Goal: Task Accomplishment & Management: Manage account settings

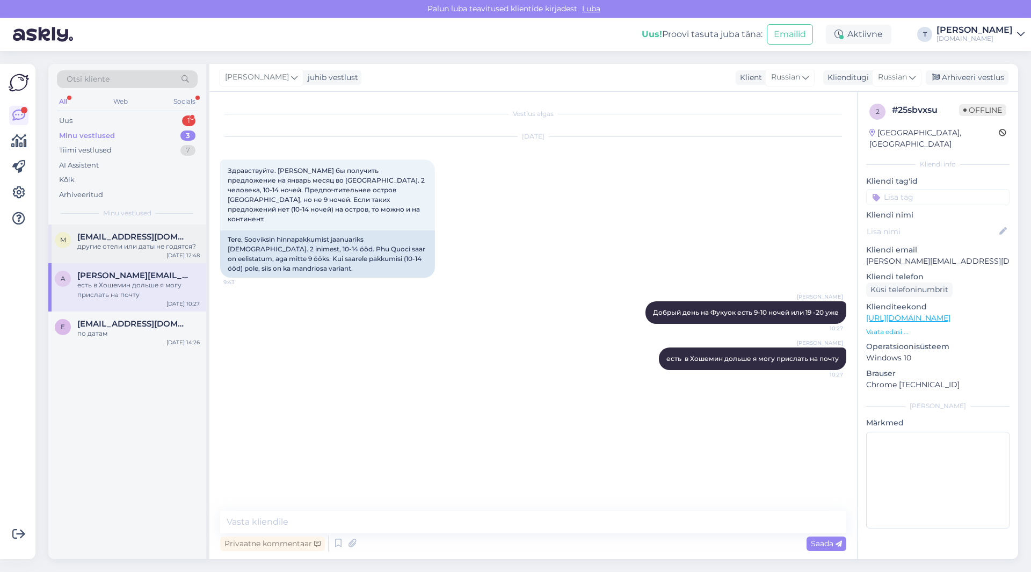
click at [94, 248] on div "другие отели или даты не годятся?" at bounding box center [138, 247] width 122 height 10
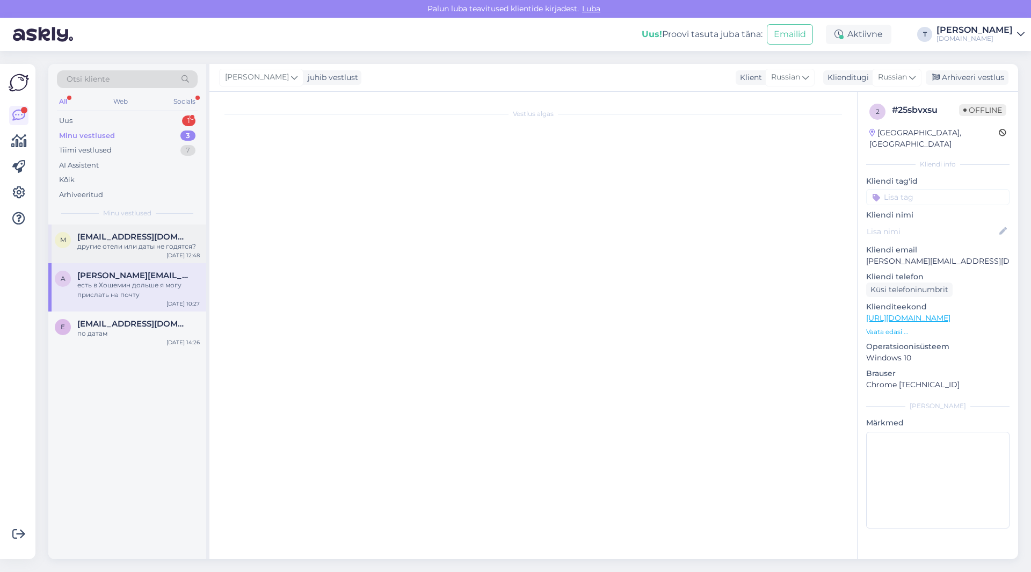
scroll to position [378, 0]
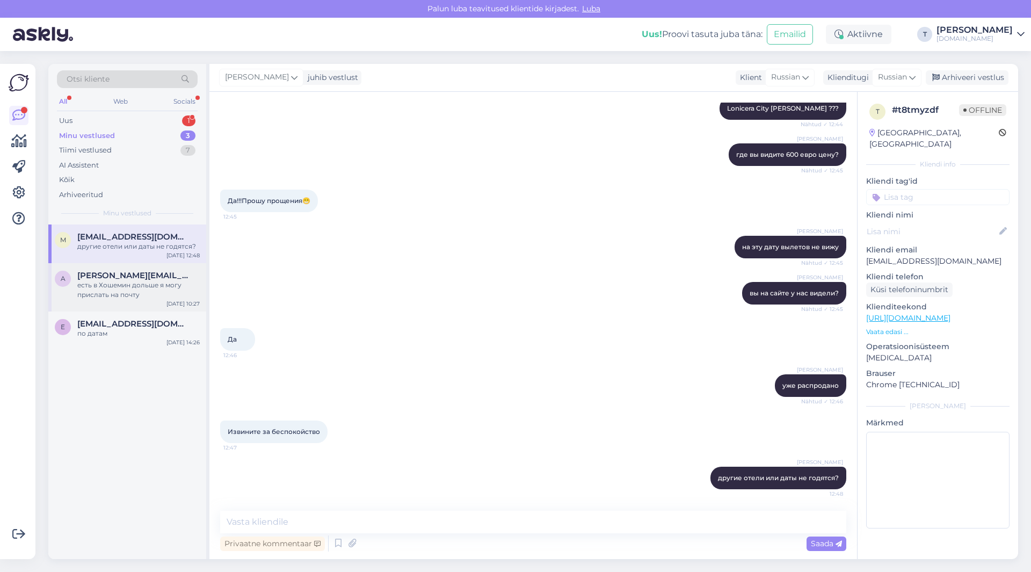
click at [109, 280] on span "[PERSON_NAME][EMAIL_ADDRESS][DOMAIN_NAME]" at bounding box center [133, 276] width 112 height 10
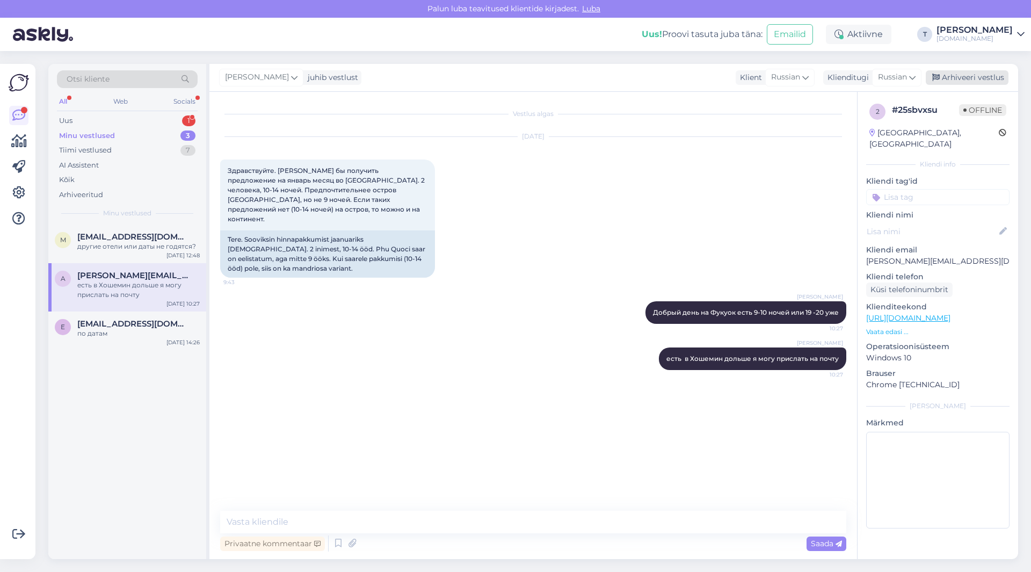
click at [951, 77] on div "Arhiveeri vestlus" at bounding box center [967, 77] width 83 height 14
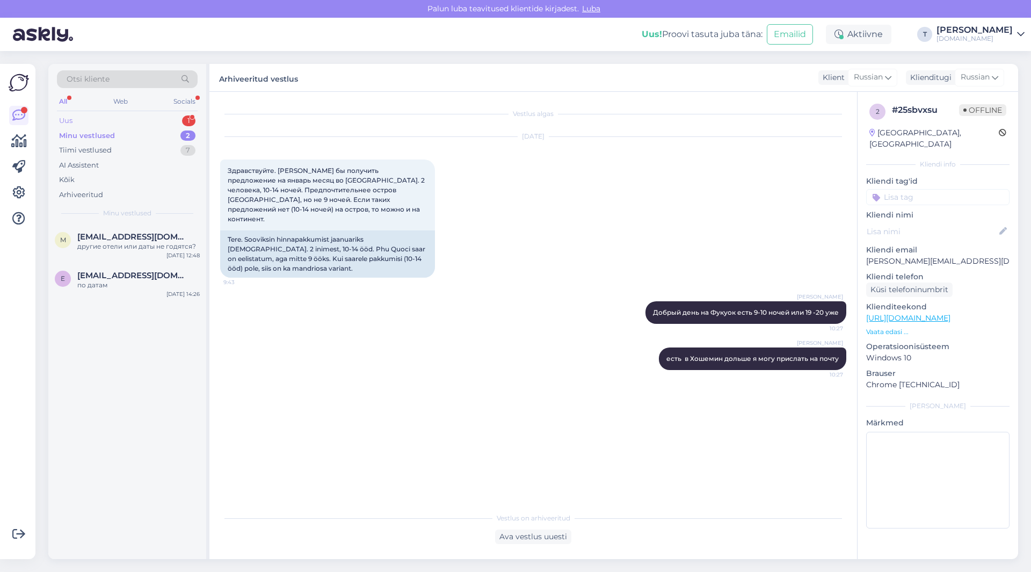
click at [167, 118] on div "Uus 1" at bounding box center [127, 120] width 141 height 15
click at [160, 137] on div "Minu vestlused 2" at bounding box center [127, 135] width 141 height 15
click at [161, 278] on span "[EMAIL_ADDRESS][DOMAIN_NAME]" at bounding box center [133, 276] width 112 height 10
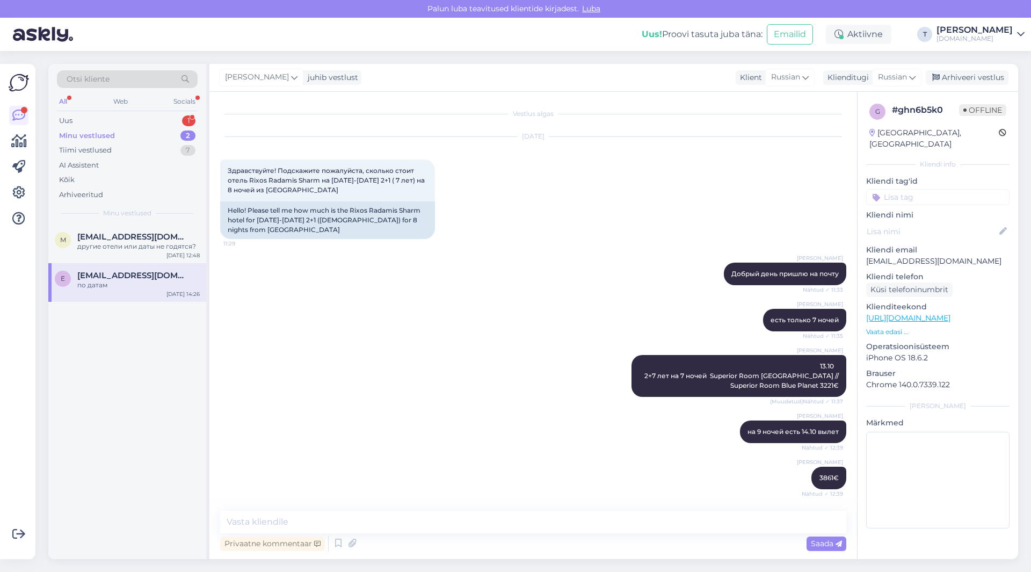
scroll to position [2268, 0]
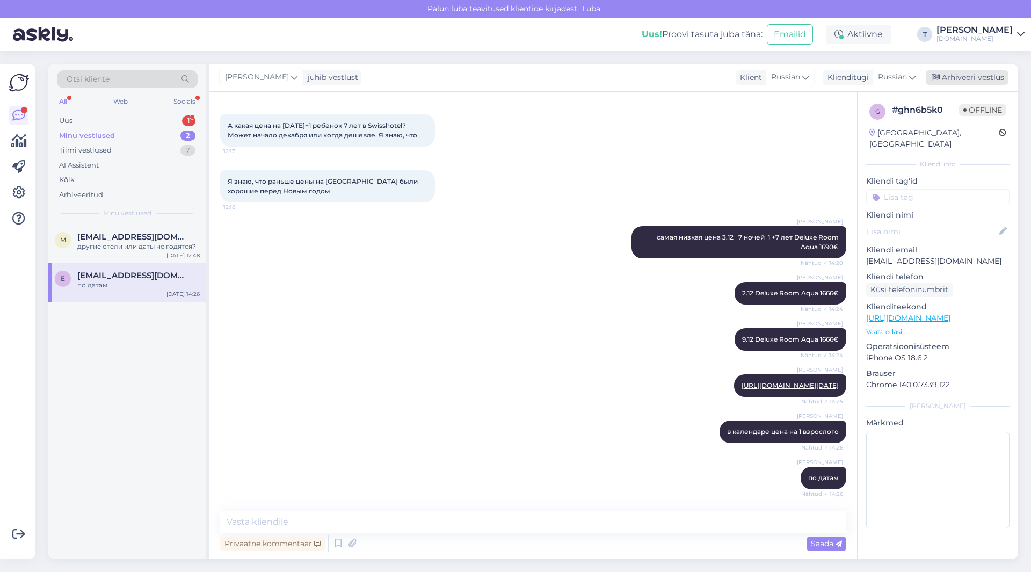
click at [970, 76] on div "Arhiveeri vestlus" at bounding box center [967, 77] width 83 height 14
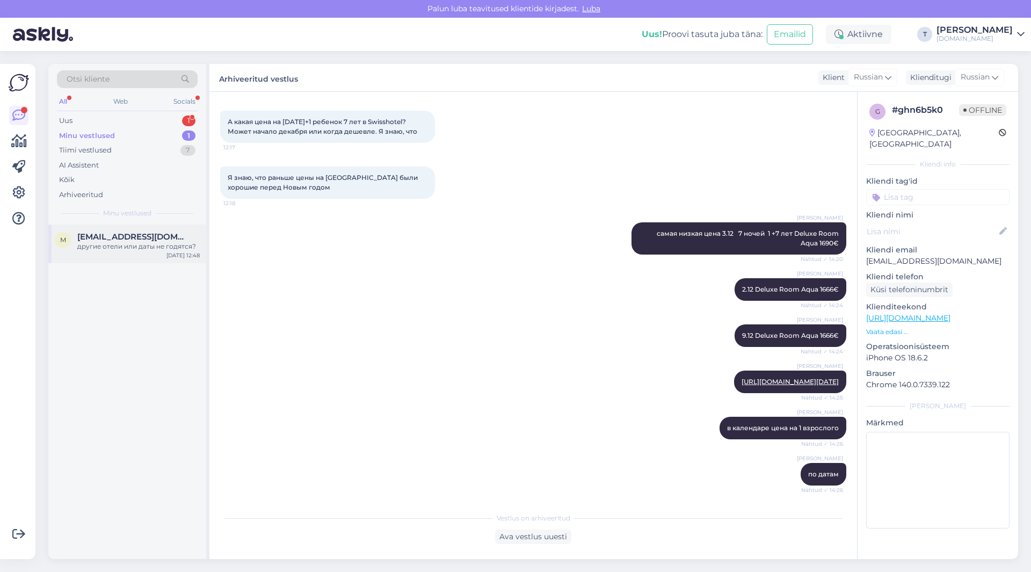
click at [158, 241] on span "[EMAIL_ADDRESS][DOMAIN_NAME]" at bounding box center [133, 237] width 112 height 10
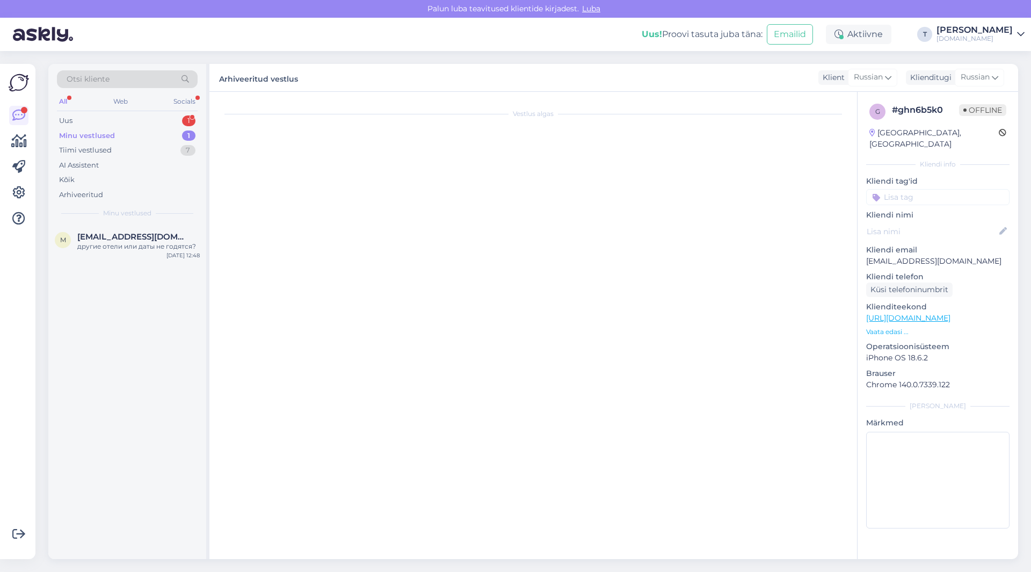
scroll to position [378, 0]
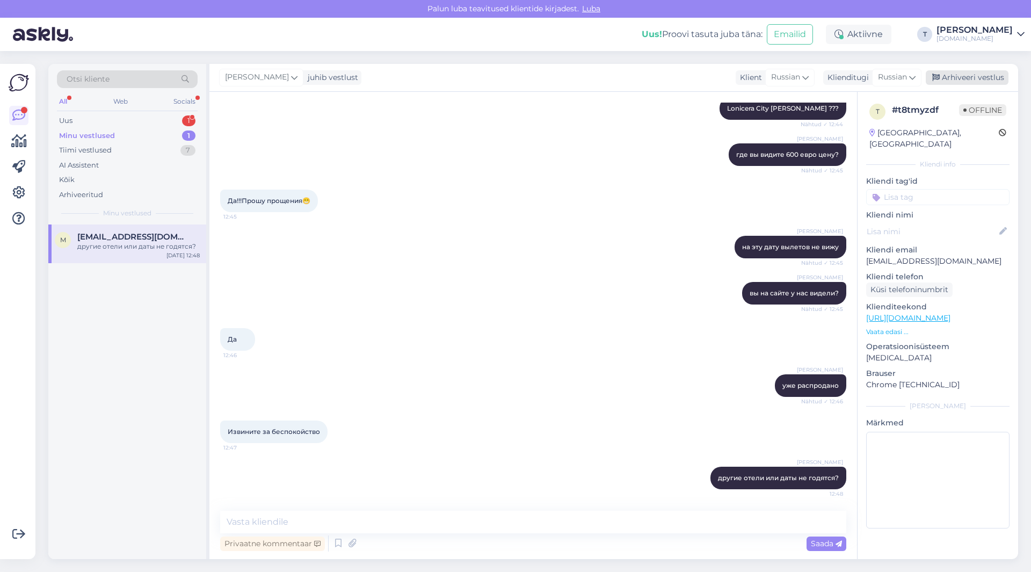
click at [956, 76] on div "Arhiveeri vestlus" at bounding box center [967, 77] width 83 height 14
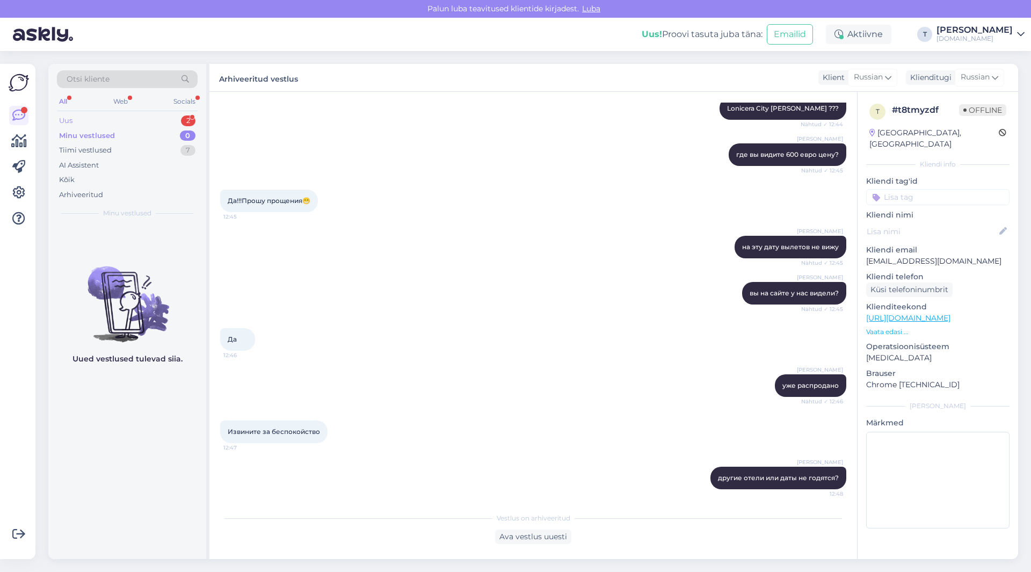
click at [152, 119] on div "Uus 2" at bounding box center [127, 120] width 141 height 15
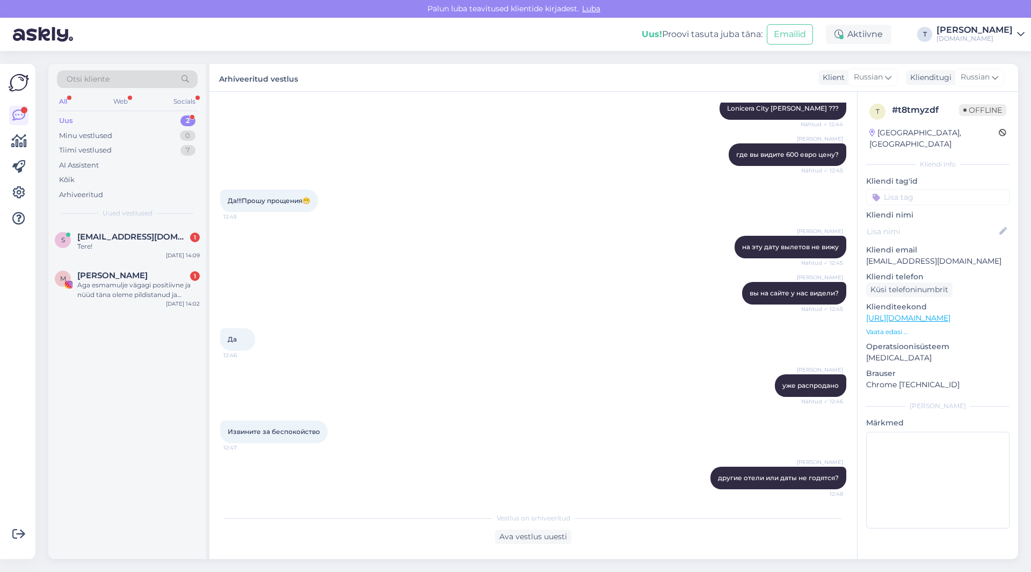
click at [427, 236] on div "[PERSON_NAME] на эту дату вылетов не вижу Nähtud ✓ 12:45" at bounding box center [533, 247] width 626 height 46
click at [461, 346] on div "Да 12:46" at bounding box center [533, 339] width 626 height 46
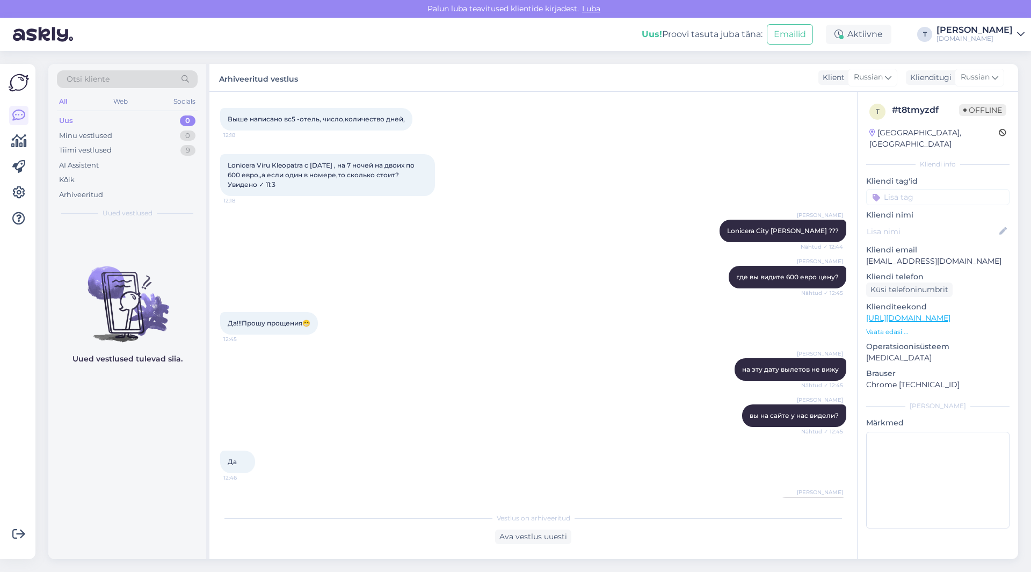
scroll to position [163, 0]
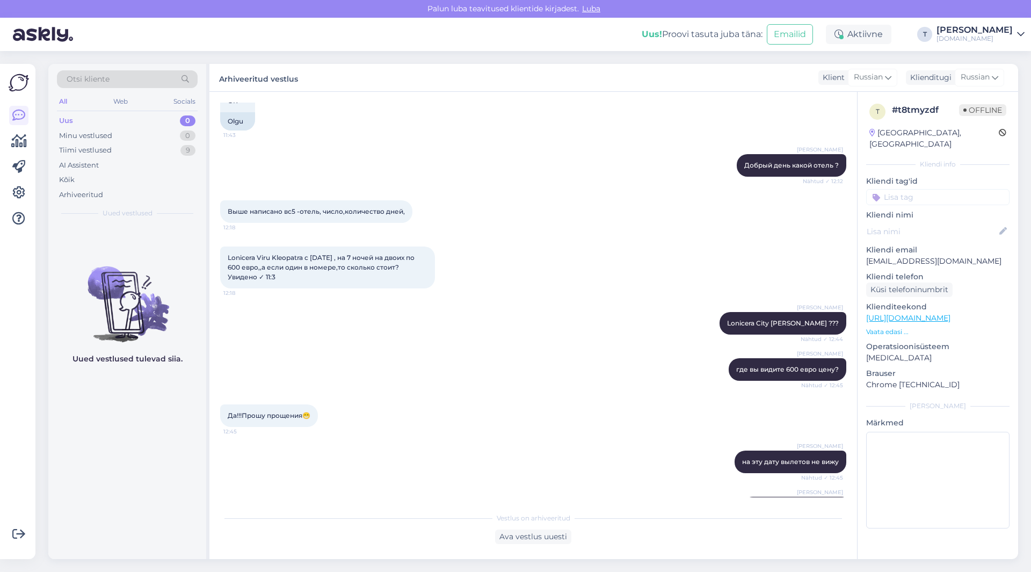
click at [135, 126] on div "Uus 0" at bounding box center [127, 120] width 141 height 15
click at [135, 139] on div "Minu vestlused 0" at bounding box center [127, 135] width 141 height 15
click at [130, 146] on div "Tiimi vestlused 9" at bounding box center [127, 150] width 141 height 15
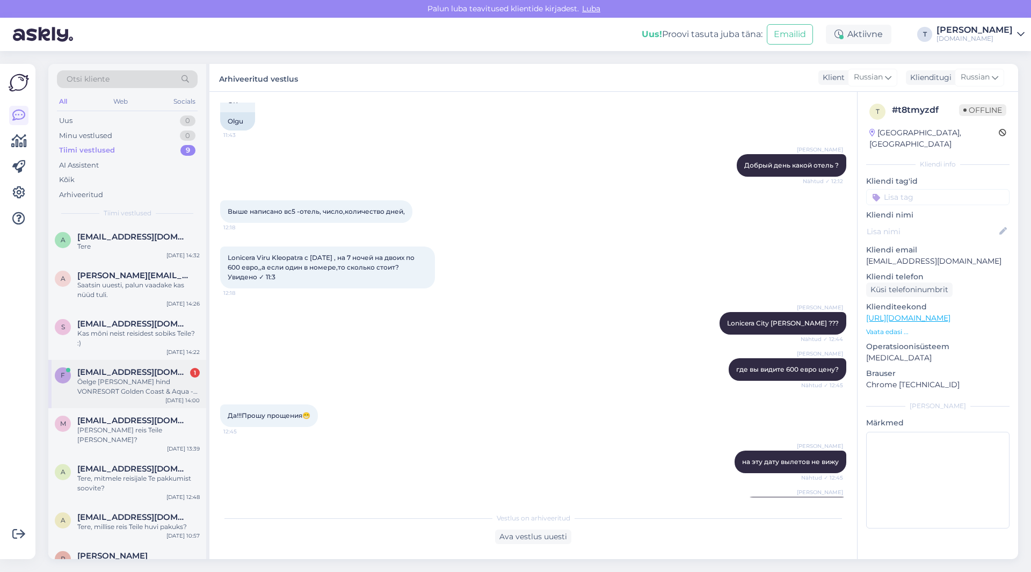
click at [125, 374] on span "[EMAIL_ADDRESS][DOMAIN_NAME]" at bounding box center [133, 372] width 112 height 10
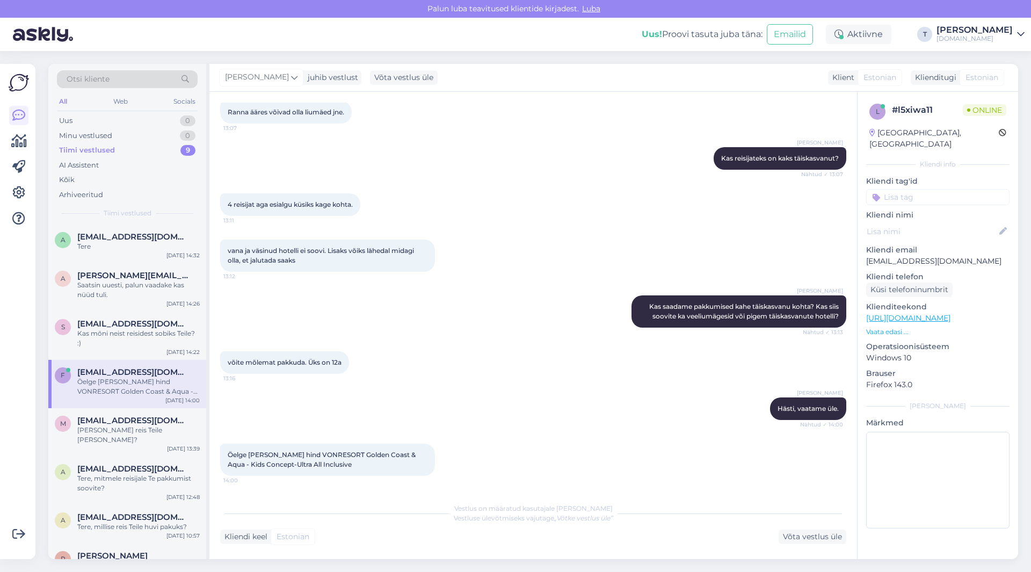
scroll to position [369, 0]
click at [129, 136] on div "Minu vestlused 0" at bounding box center [127, 135] width 141 height 15
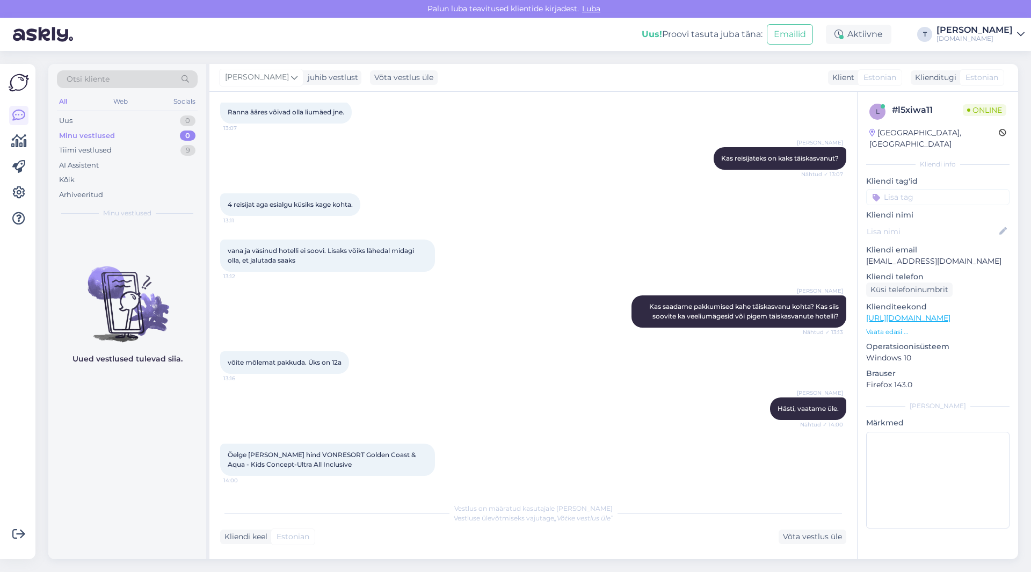
click at [95, 131] on div "Minu vestlused" at bounding box center [87, 135] width 56 height 11
